Goal: Task Accomplishment & Management: Manage account settings

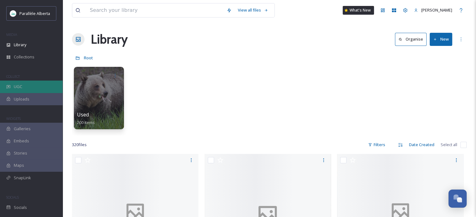
click at [22, 85] on div "UGC" at bounding box center [31, 87] width 63 height 12
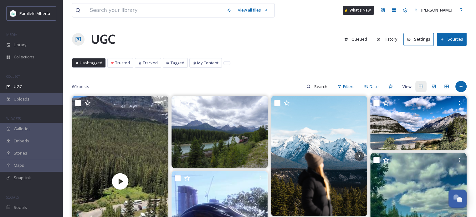
click at [421, 39] on button "Settings" at bounding box center [418, 39] width 30 height 13
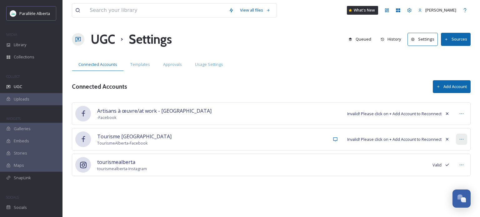
click at [460, 137] on icon at bounding box center [461, 139] width 5 height 5
click at [346, 140] on div "Tourisme [GEOGRAPHIC_DATA] TourismeAlberta - Facebook Invalid! Please click on …" at bounding box center [271, 139] width 399 height 23
click at [91, 137] on div at bounding box center [83, 140] width 16 height 16
click at [445, 83] on button "Add Account" at bounding box center [452, 86] width 38 height 13
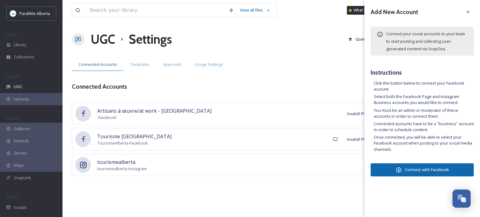
click at [432, 169] on button "Connect with Facebook" at bounding box center [422, 170] width 103 height 13
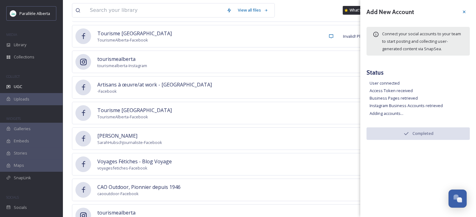
scroll to position [156, 0]
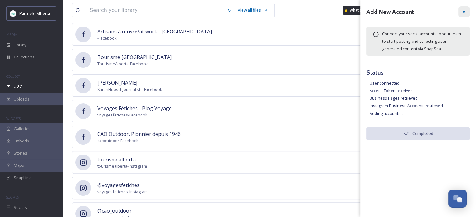
click at [466, 13] on div at bounding box center [463, 11] width 11 height 11
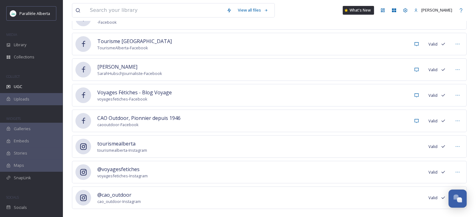
scroll to position [181, 0]
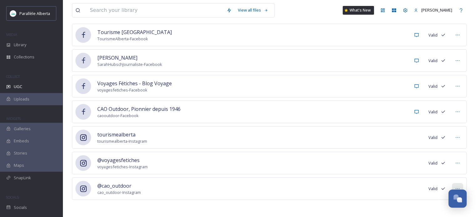
click at [460, 186] on div at bounding box center [456, 188] width 11 height 11
click at [438, 200] on span "Mark as Inactive" at bounding box center [445, 202] width 30 height 6
click at [459, 161] on icon at bounding box center [457, 163] width 5 height 5
click at [451, 176] on span "Mark as Inactive" at bounding box center [445, 177] width 30 height 6
click at [457, 109] on icon at bounding box center [457, 111] width 5 height 5
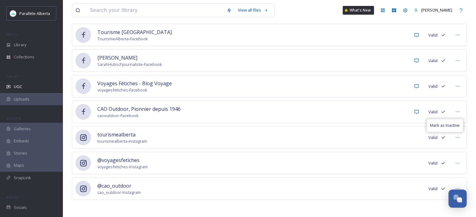
click at [448, 124] on span "Mark as Inactive" at bounding box center [445, 126] width 30 height 6
click at [456, 85] on icon at bounding box center [457, 86] width 5 height 5
click at [454, 97] on span "Mark as Inactive" at bounding box center [445, 100] width 30 height 6
click at [461, 61] on div at bounding box center [456, 60] width 11 height 11
click at [438, 78] on div "Mark as Inactive" at bounding box center [444, 74] width 36 height 12
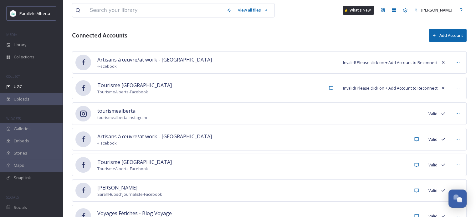
scroll to position [0, 0]
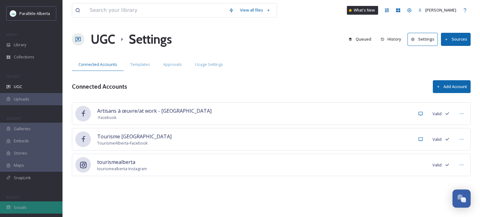
click at [14, 211] on div "Socials" at bounding box center [31, 208] width 63 height 12
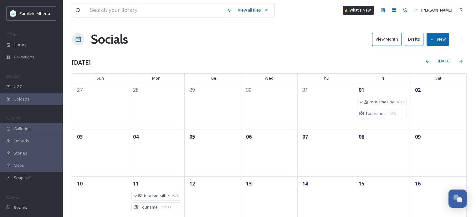
click at [385, 37] on button "View: Month" at bounding box center [386, 39] width 29 height 13
